Goal: Task Accomplishment & Management: Use online tool/utility

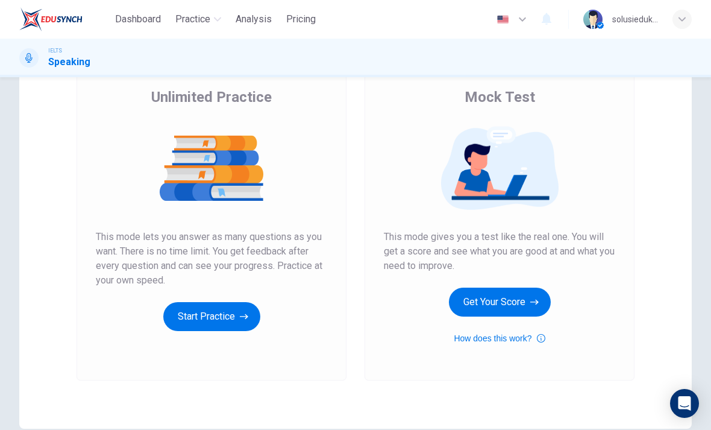
scroll to position [90, 0]
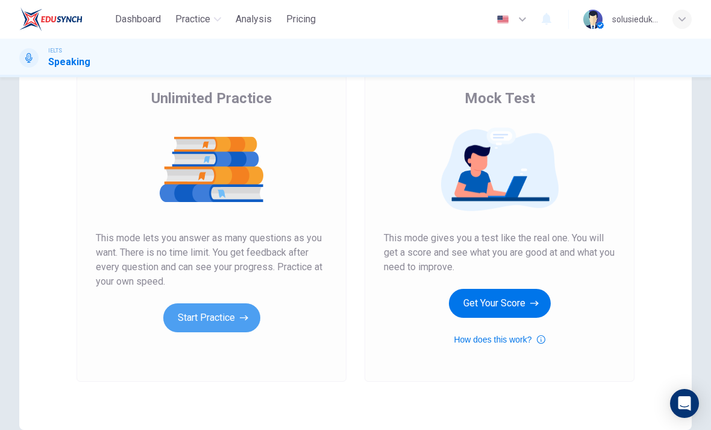
click at [206, 319] on button "Start Practice" at bounding box center [211, 317] width 97 height 29
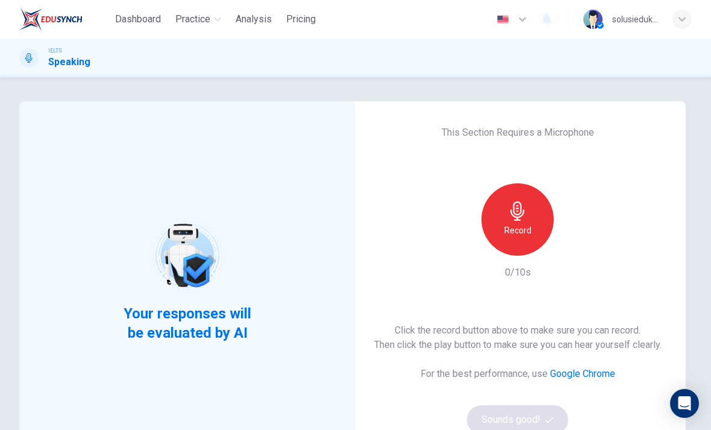
click at [517, 211] on icon "button" at bounding box center [517, 210] width 14 height 19
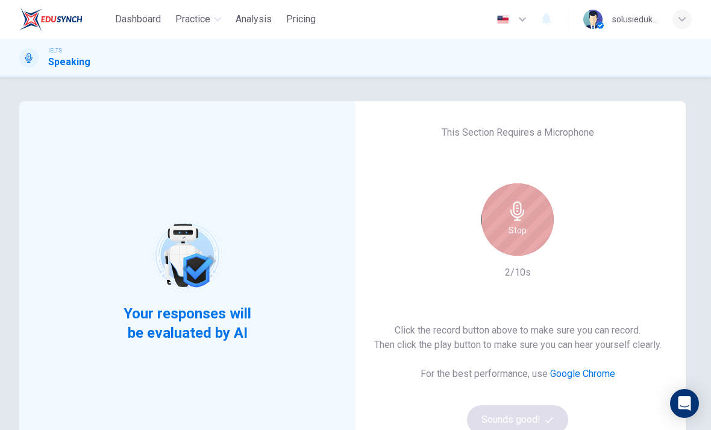
click at [544, 220] on div "Stop" at bounding box center [517, 219] width 72 height 72
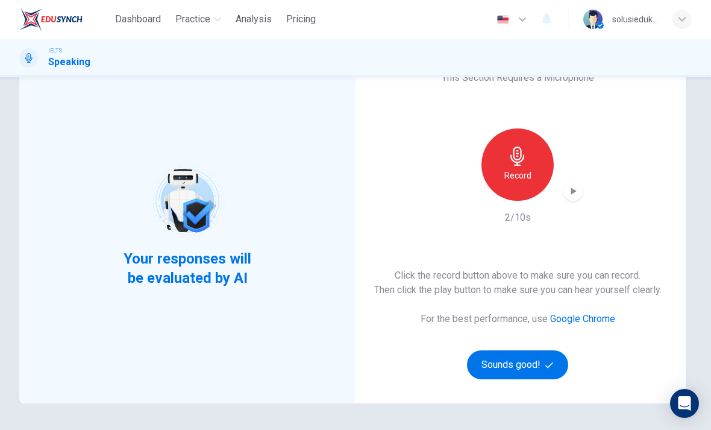
scroll to position [55, 0]
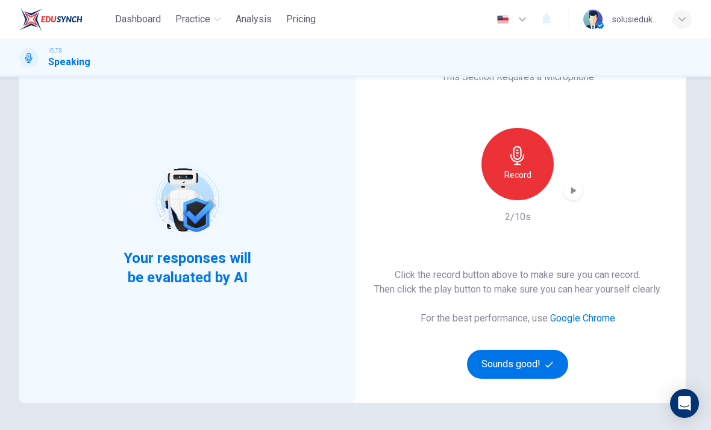
click at [524, 362] on button "Sounds good!" at bounding box center [517, 363] width 101 height 29
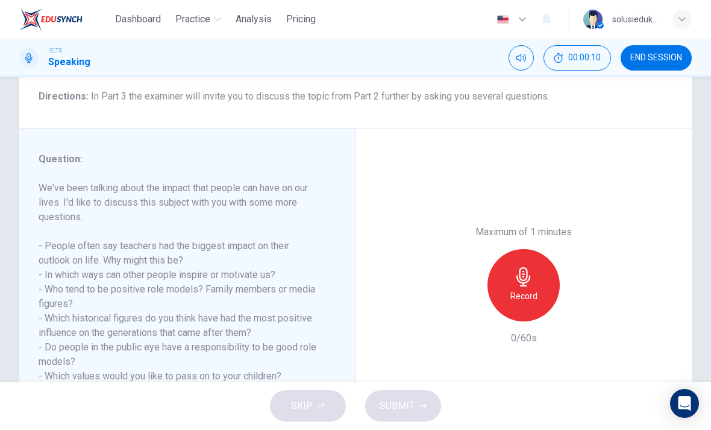
scroll to position [100, 0]
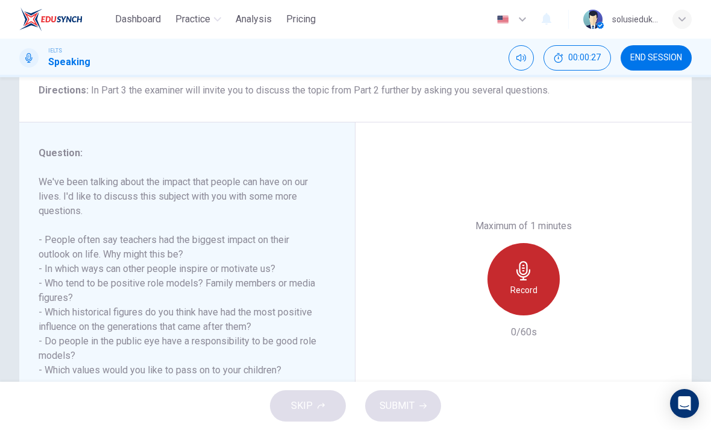
click at [528, 283] on h6 "Record" at bounding box center [523, 290] width 27 height 14
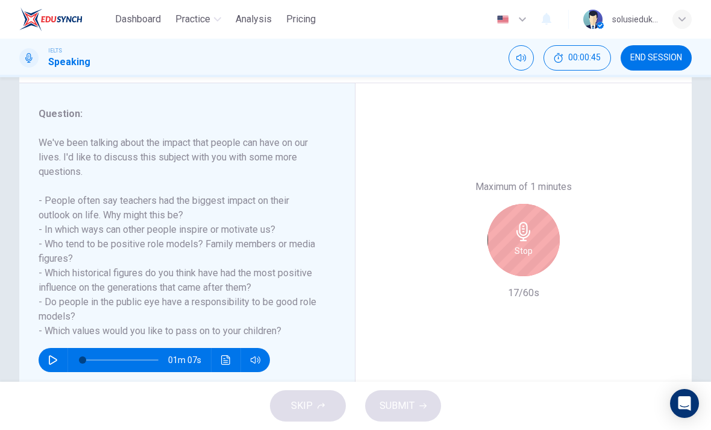
scroll to position [139, 0]
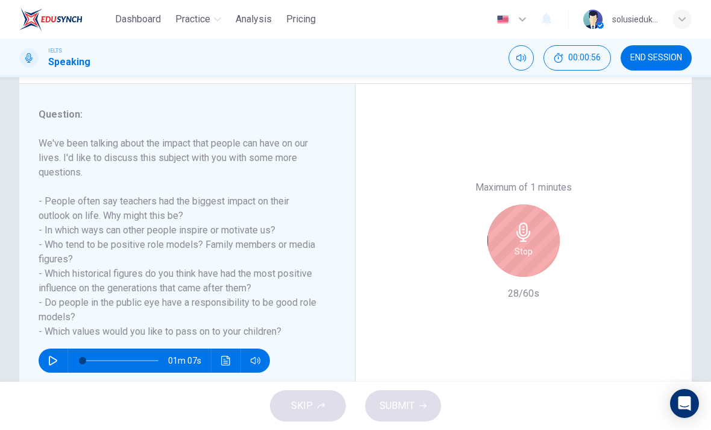
click at [524, 244] on h6 "Stop" at bounding box center [524, 251] width 18 height 14
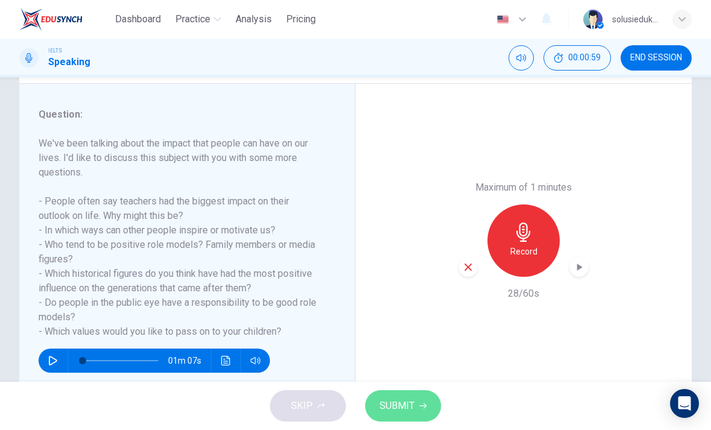
click at [408, 396] on button "SUBMIT" at bounding box center [403, 405] width 76 height 31
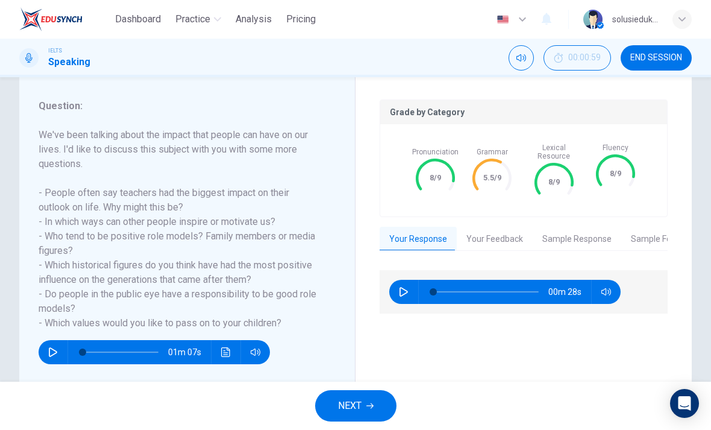
scroll to position [149, 0]
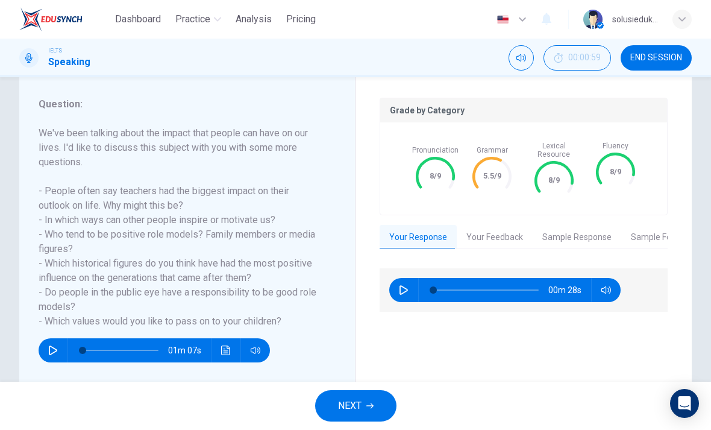
click at [495, 230] on button "Your Feedback" at bounding box center [495, 237] width 76 height 25
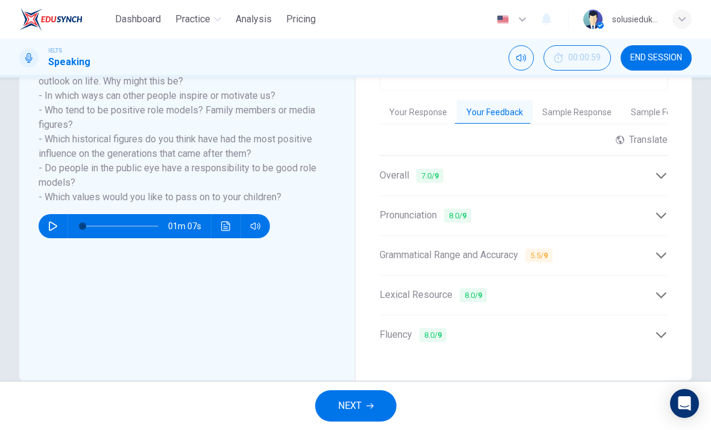
scroll to position [277, 0]
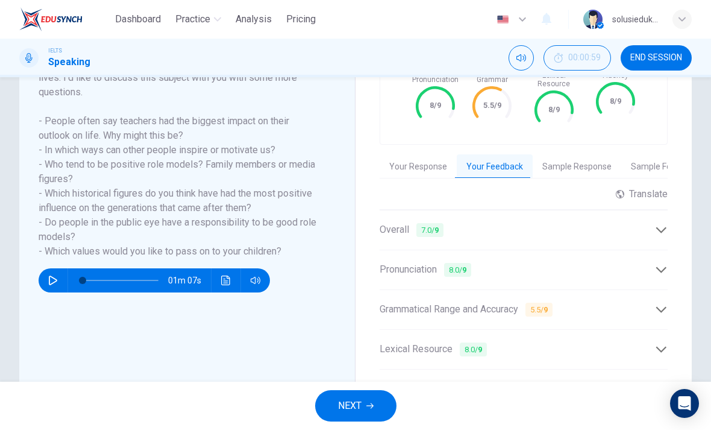
click at [580, 157] on button "Sample Response" at bounding box center [577, 166] width 89 height 25
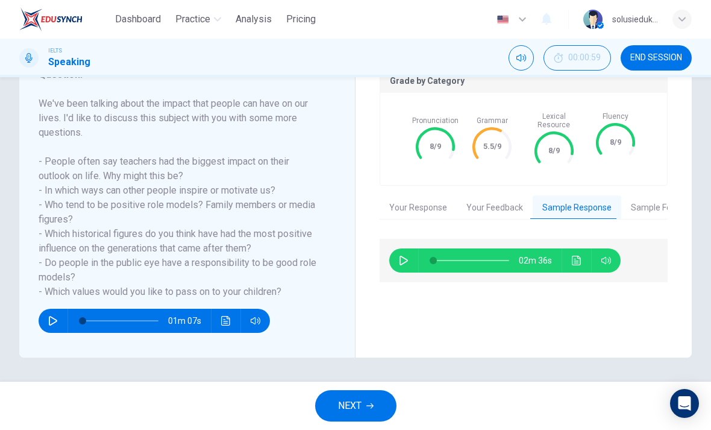
scroll to position [178, 0]
click at [409, 248] on button "button" at bounding box center [403, 260] width 19 height 24
type input "18"
click at [655, 58] on span "END SESSION" at bounding box center [656, 58] width 52 height 10
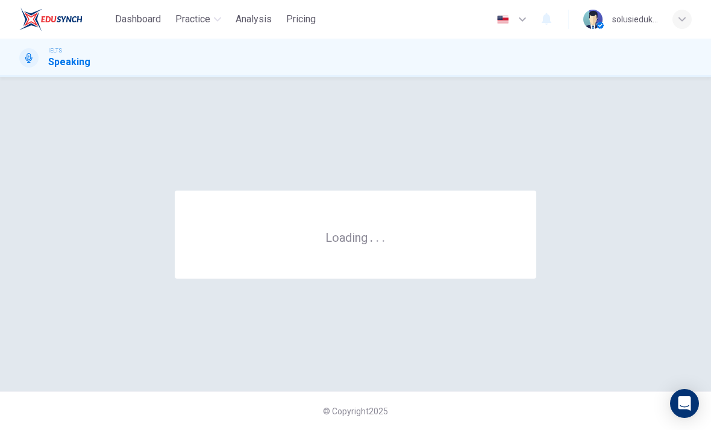
scroll to position [0, 0]
